Goal: Information Seeking & Learning: Learn about a topic

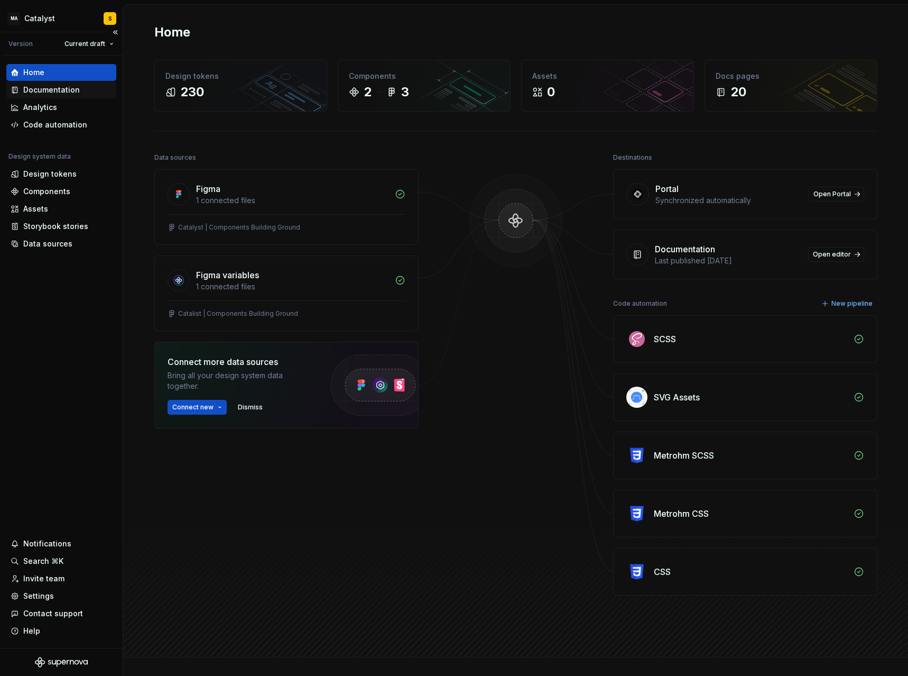
click at [62, 90] on div "Documentation" at bounding box center [51, 90] width 57 height 11
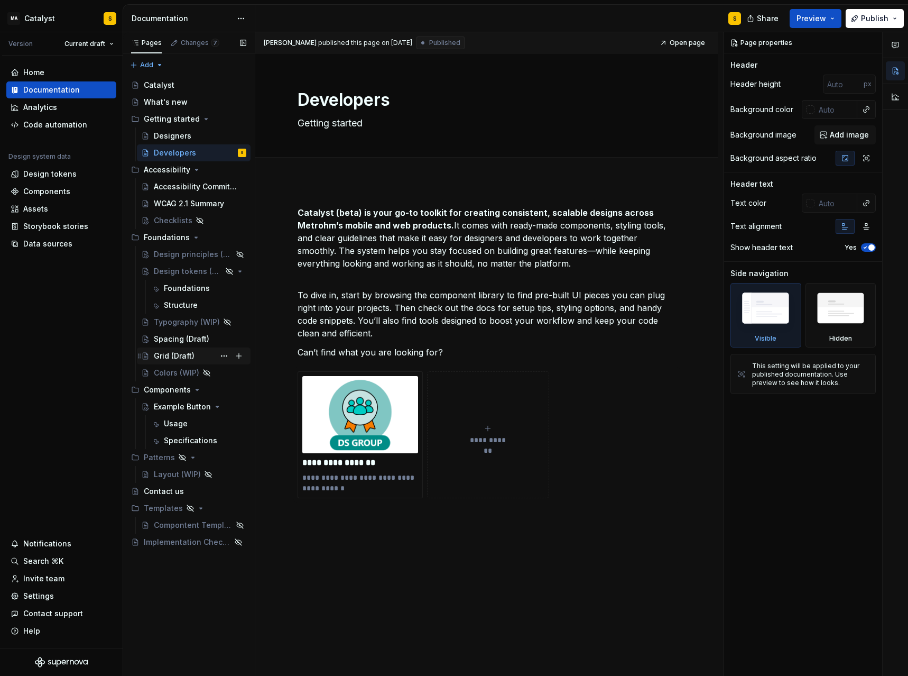
click at [176, 356] on div "Grid (Draft)" at bounding box center [174, 355] width 41 height 11
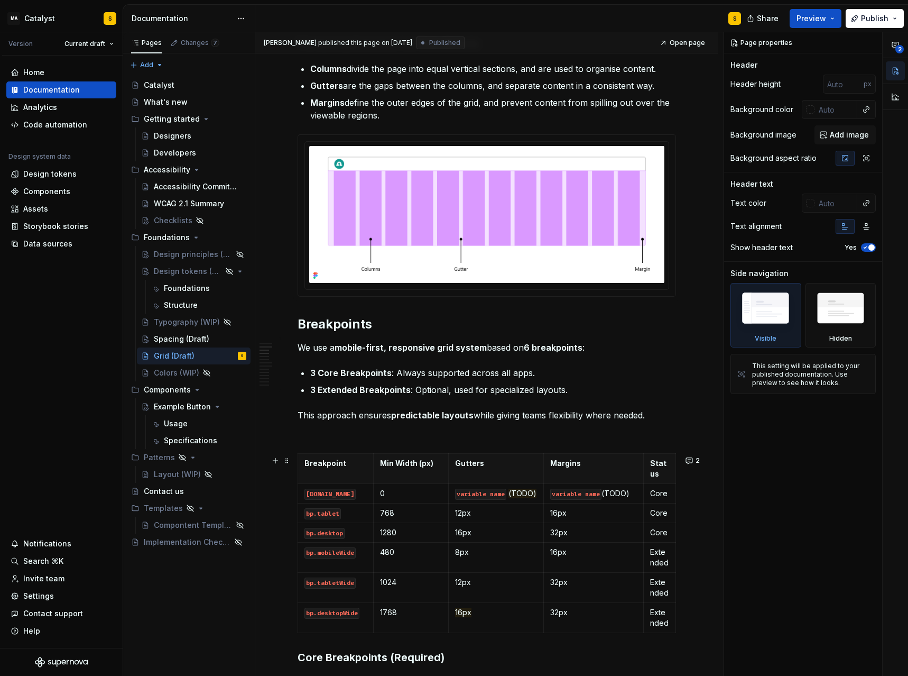
scroll to position [428, 0]
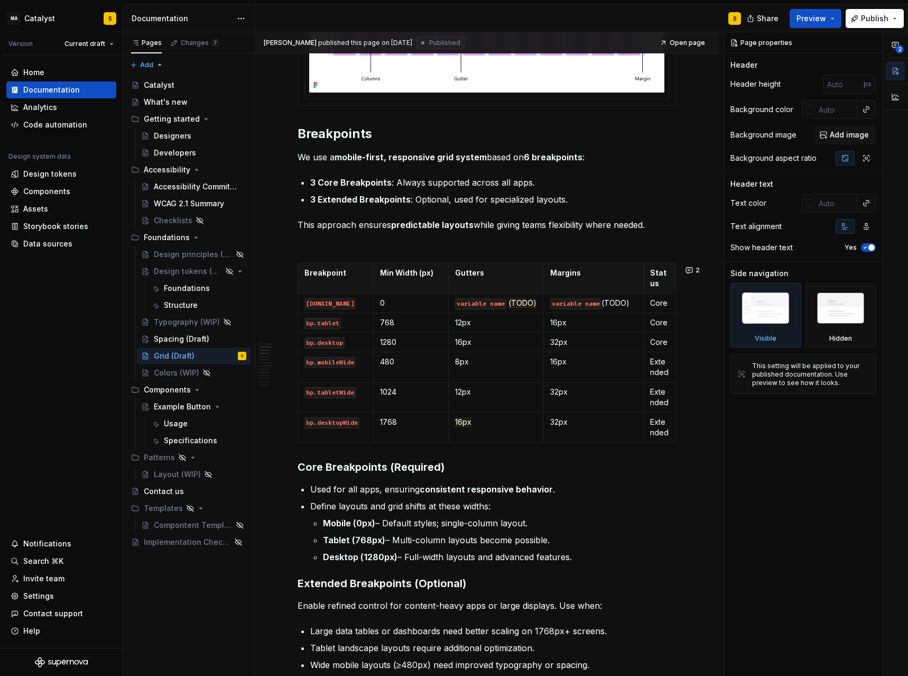
type textarea "*"
